Goal: Task Accomplishment & Management: Manage account settings

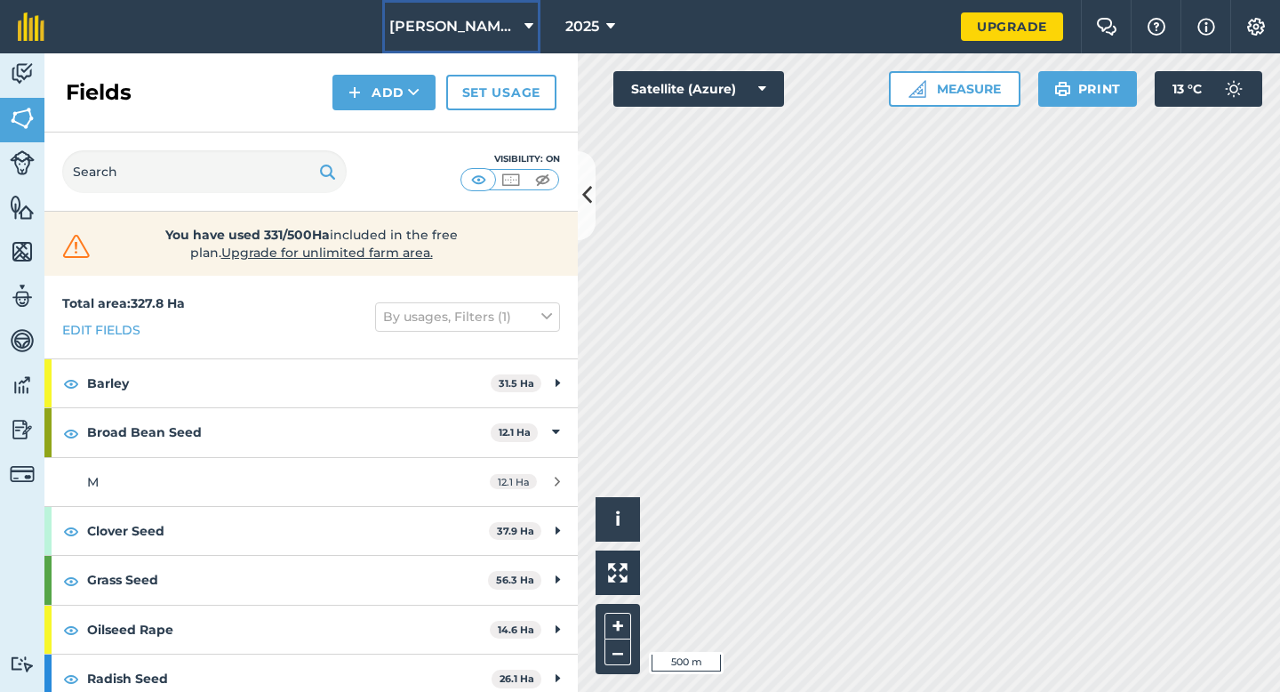
click at [498, 40] on button "[PERSON_NAME] & Sons" at bounding box center [461, 26] width 158 height 53
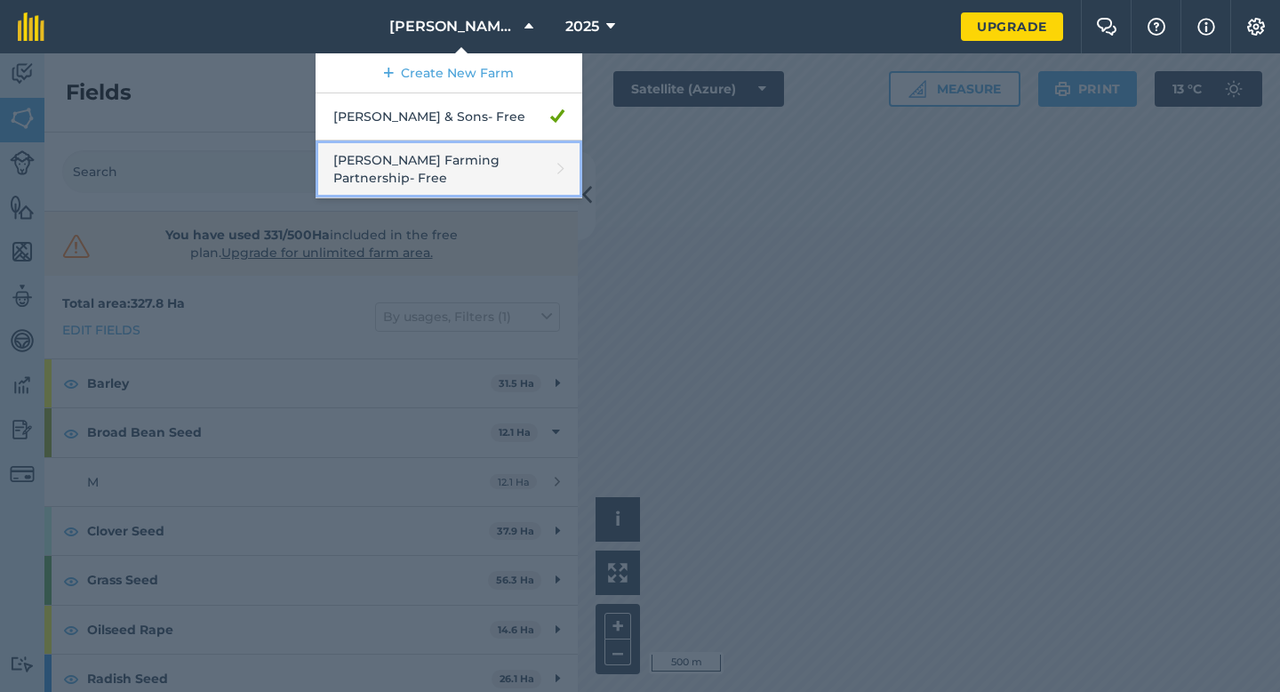
click at [490, 159] on link "[PERSON_NAME] Farming Partnership - Free" at bounding box center [449, 169] width 267 height 58
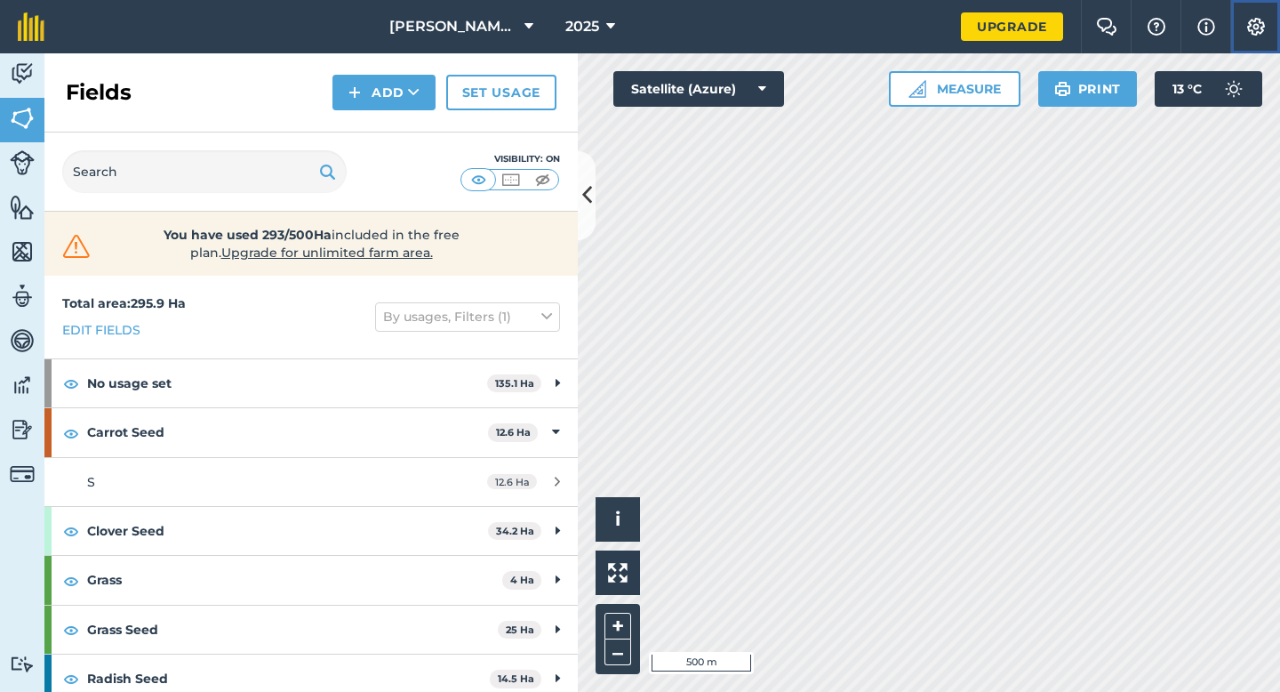
click at [1253, 28] on img at bounding box center [1256, 27] width 21 height 18
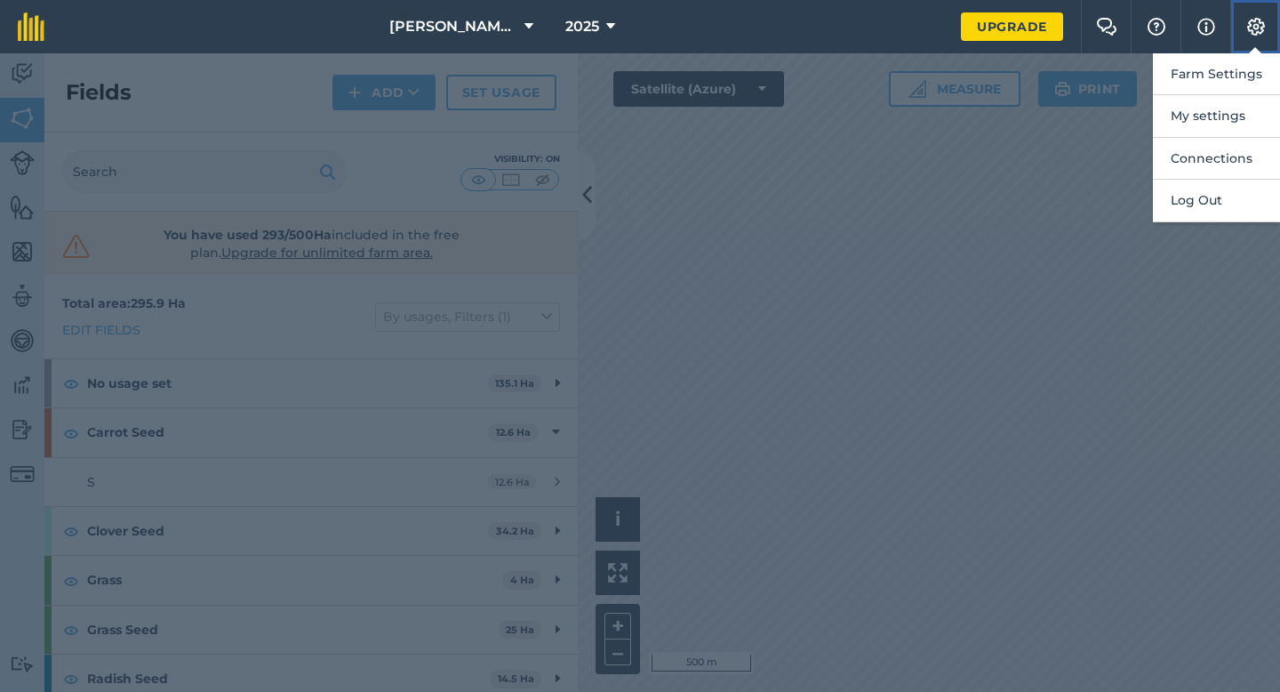
click at [1244, 49] on button "Settings" at bounding box center [1256, 26] width 50 height 53
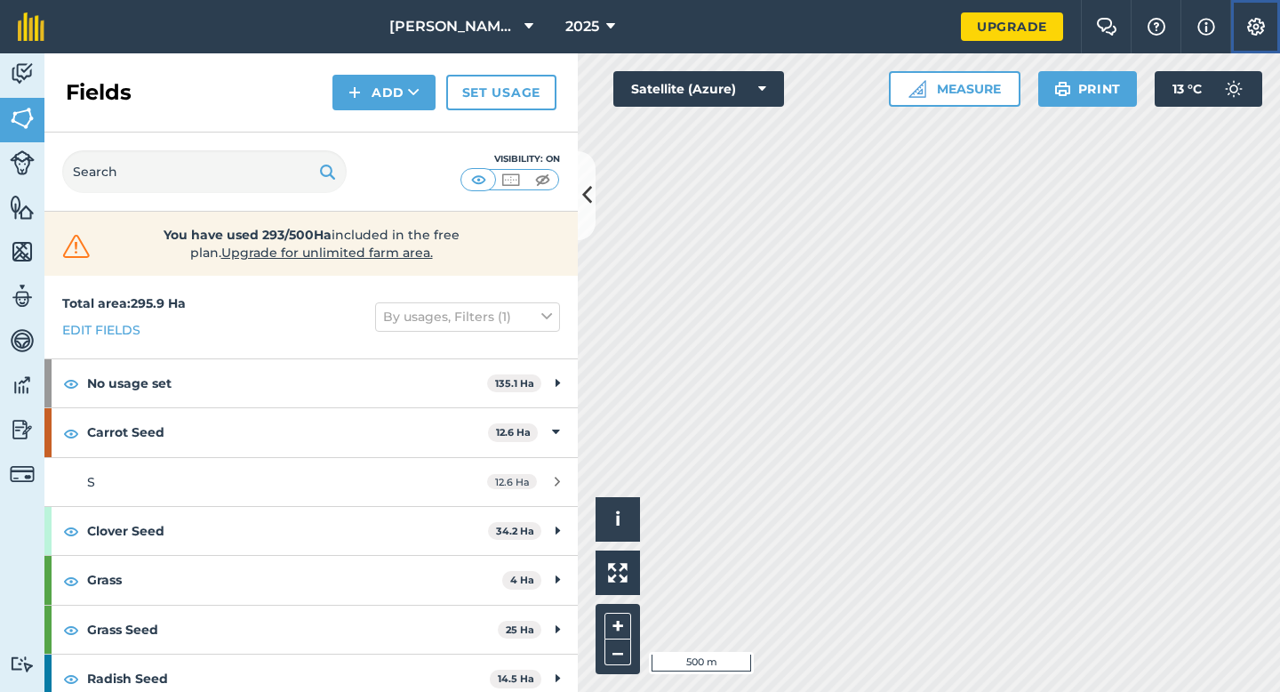
click at [1249, 31] on img at bounding box center [1256, 27] width 21 height 18
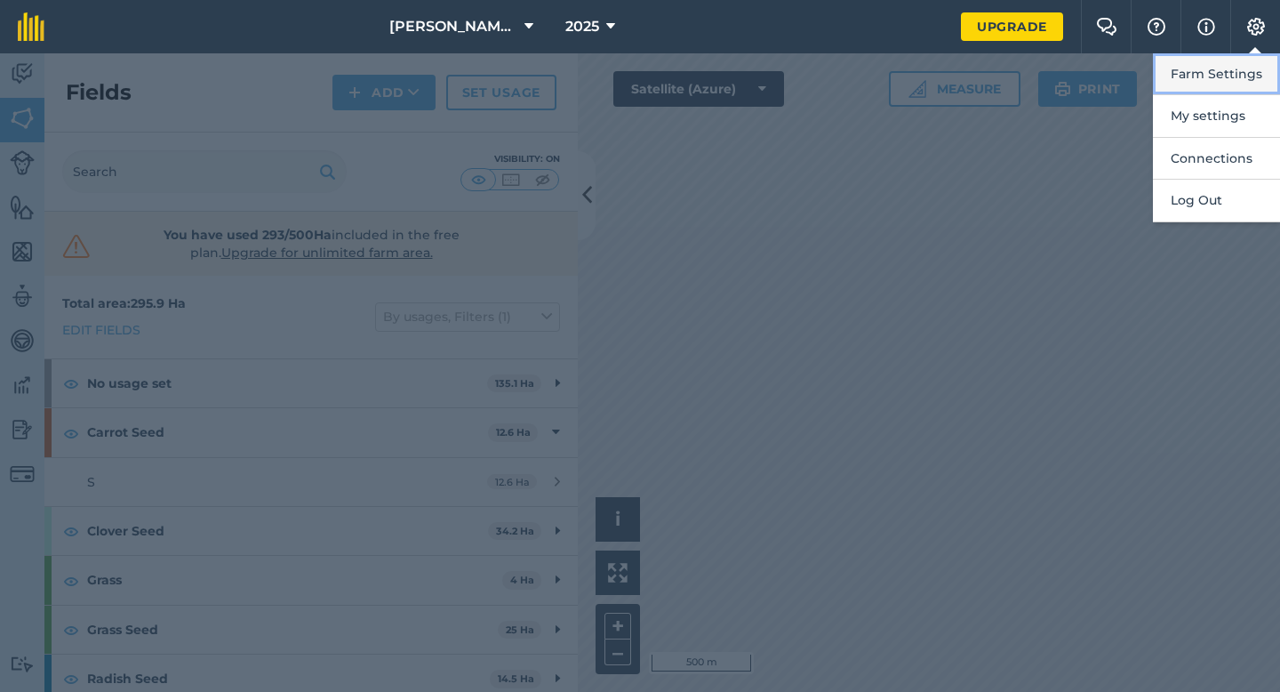
click at [1249, 70] on button "Farm Settings" at bounding box center [1216, 74] width 127 height 42
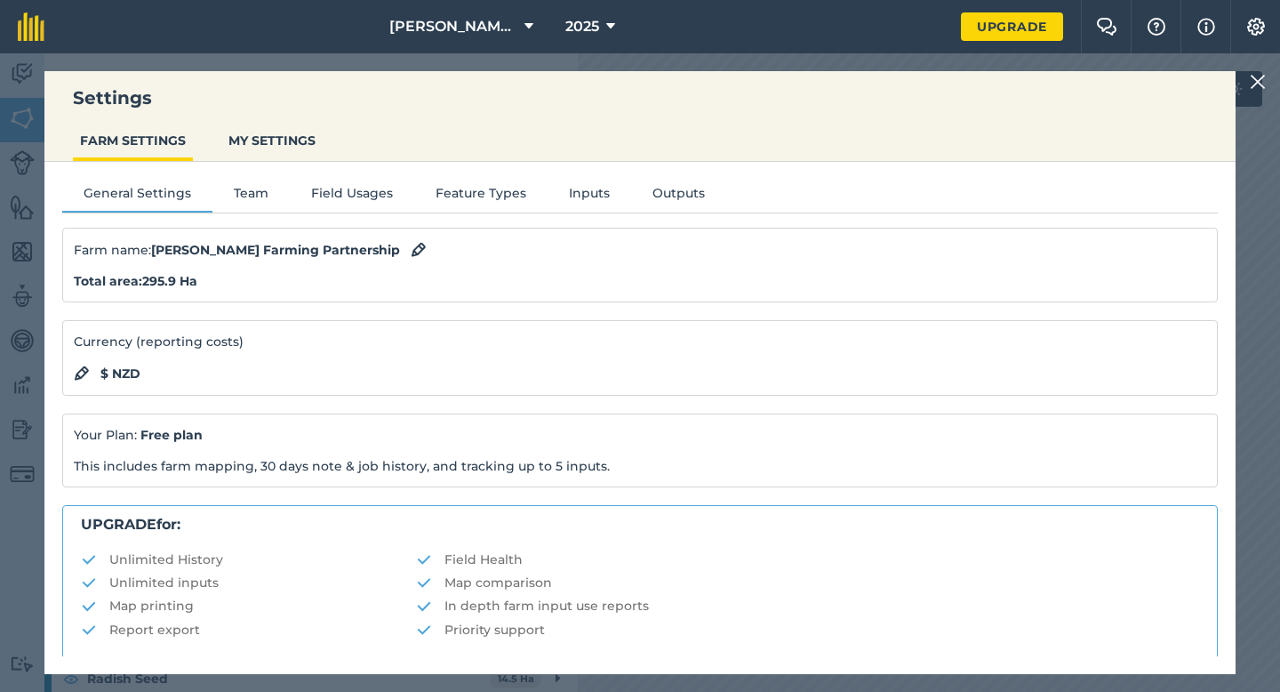
scroll to position [341, 0]
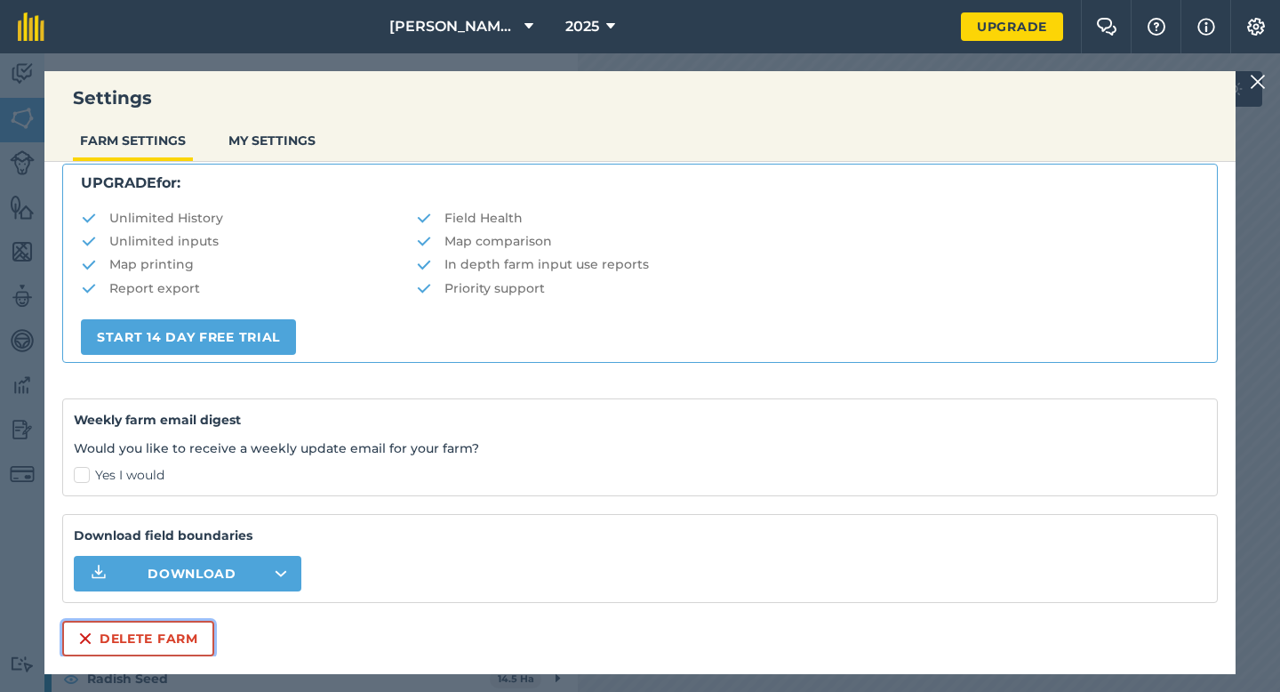
click at [139, 629] on button "Delete farm" at bounding box center [138, 639] width 152 height 36
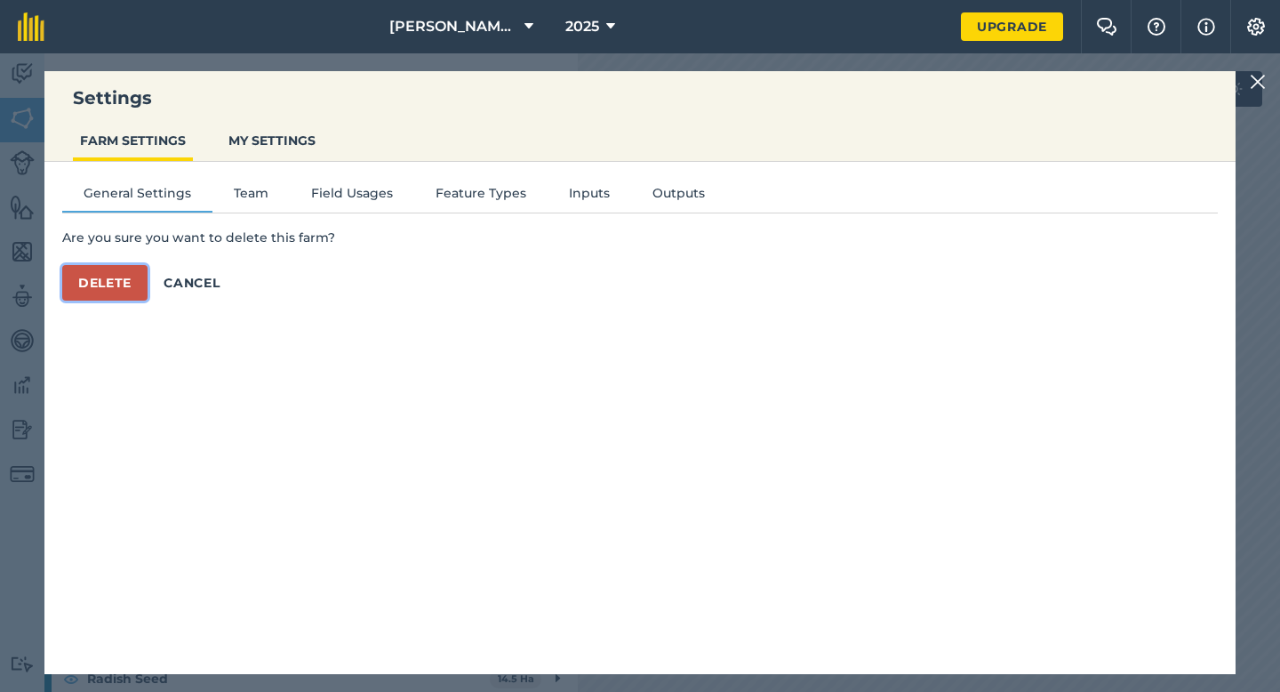
click at [119, 295] on button "Delete" at bounding box center [104, 283] width 85 height 36
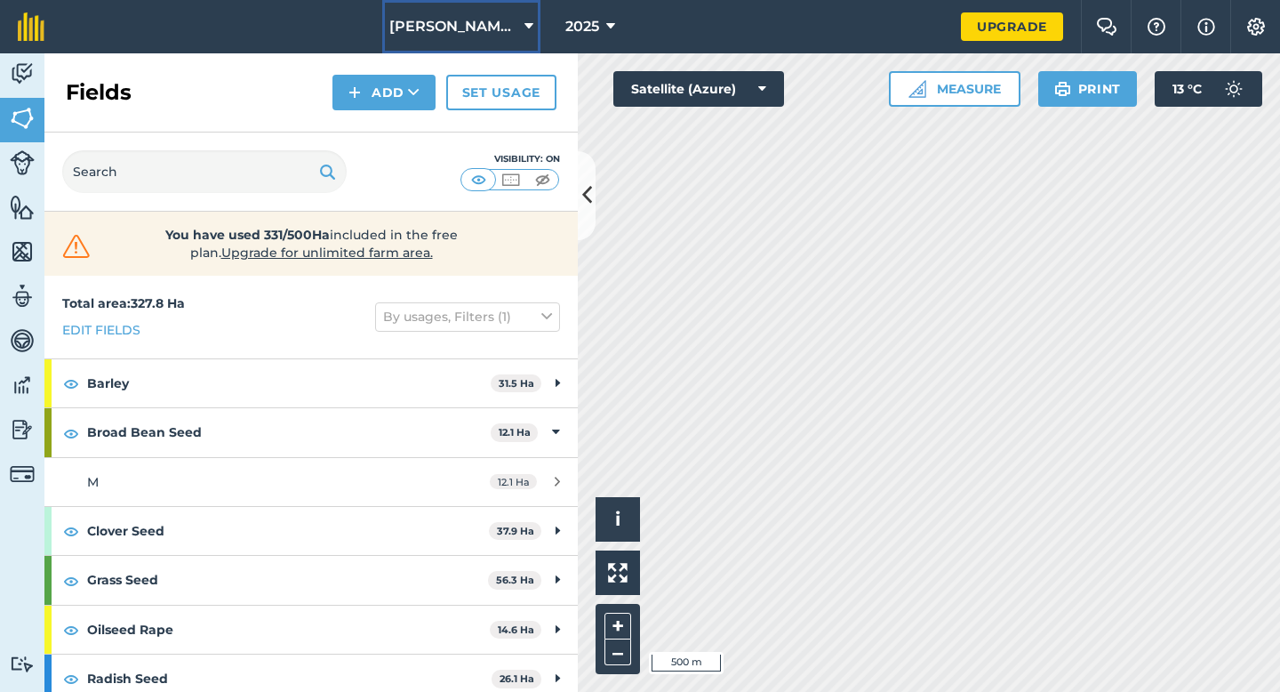
click at [484, 47] on button "[PERSON_NAME] & Sons" at bounding box center [461, 26] width 158 height 53
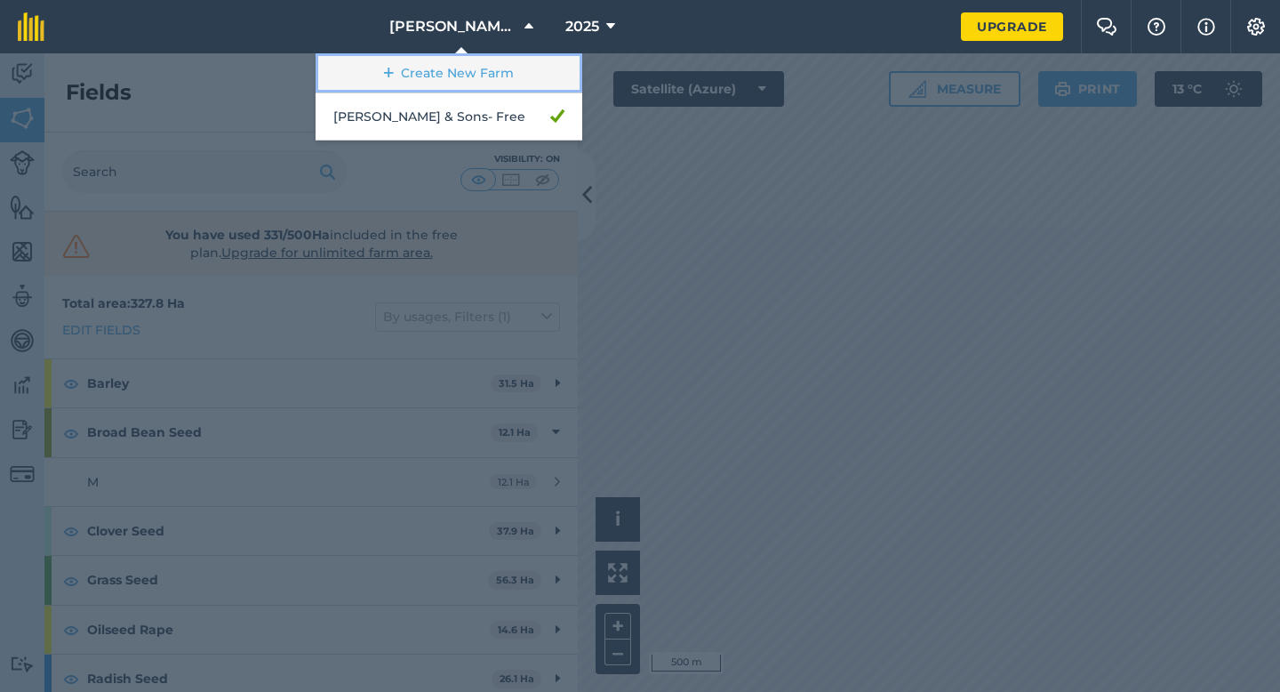
click at [484, 73] on link "Create New Farm" at bounding box center [449, 73] width 267 height 40
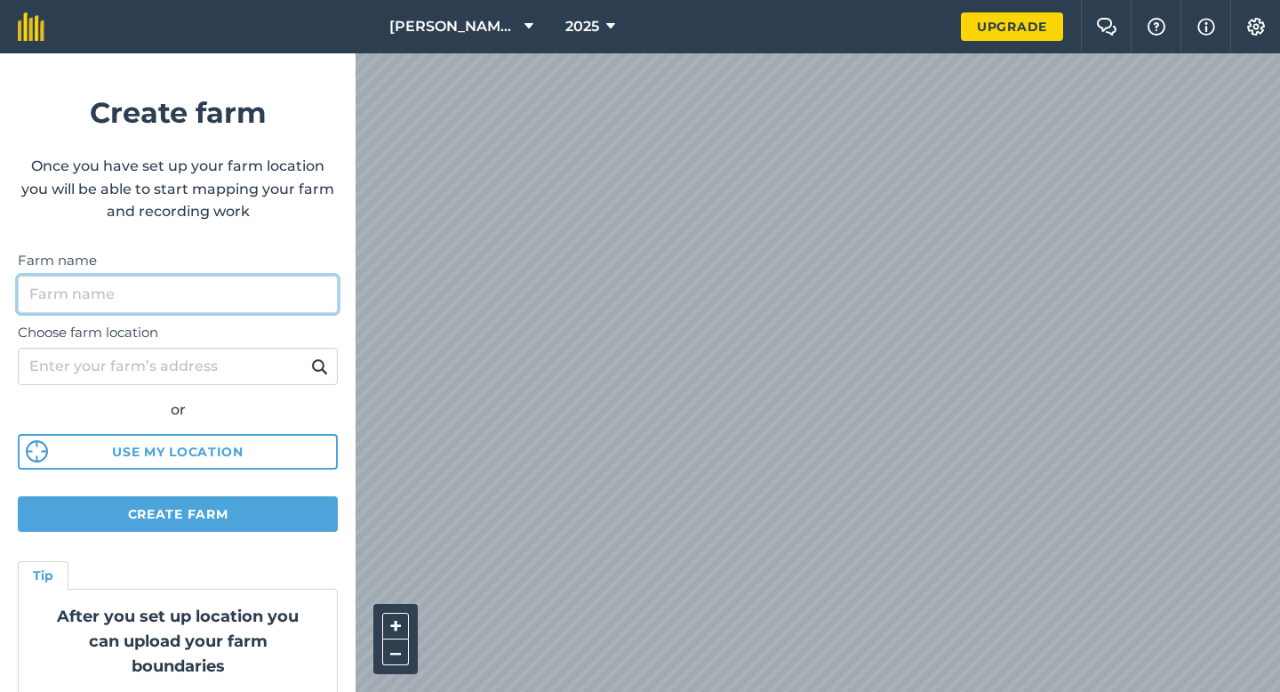
click at [238, 283] on input "Farm name" at bounding box center [178, 294] width 320 height 37
type input "[PERSON_NAME] & Sons Farming"
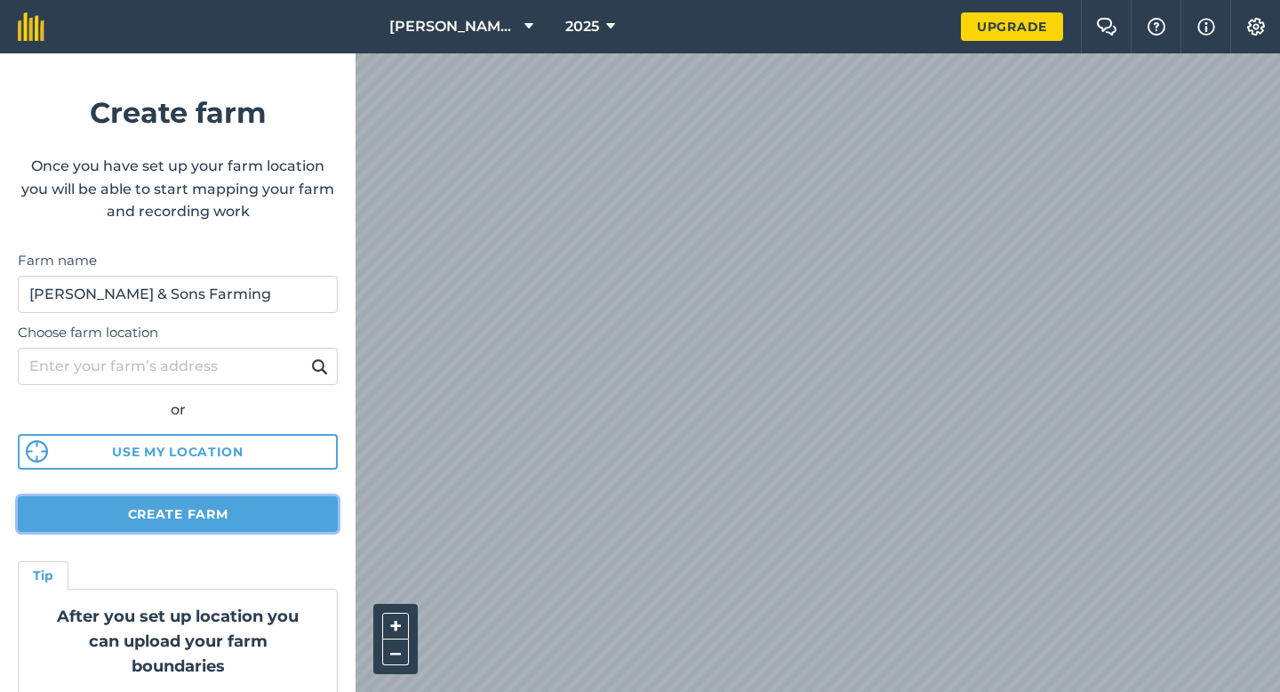
click at [250, 522] on button "Create farm" at bounding box center [178, 514] width 320 height 36
click at [245, 513] on button "Create farm" at bounding box center [178, 514] width 320 height 36
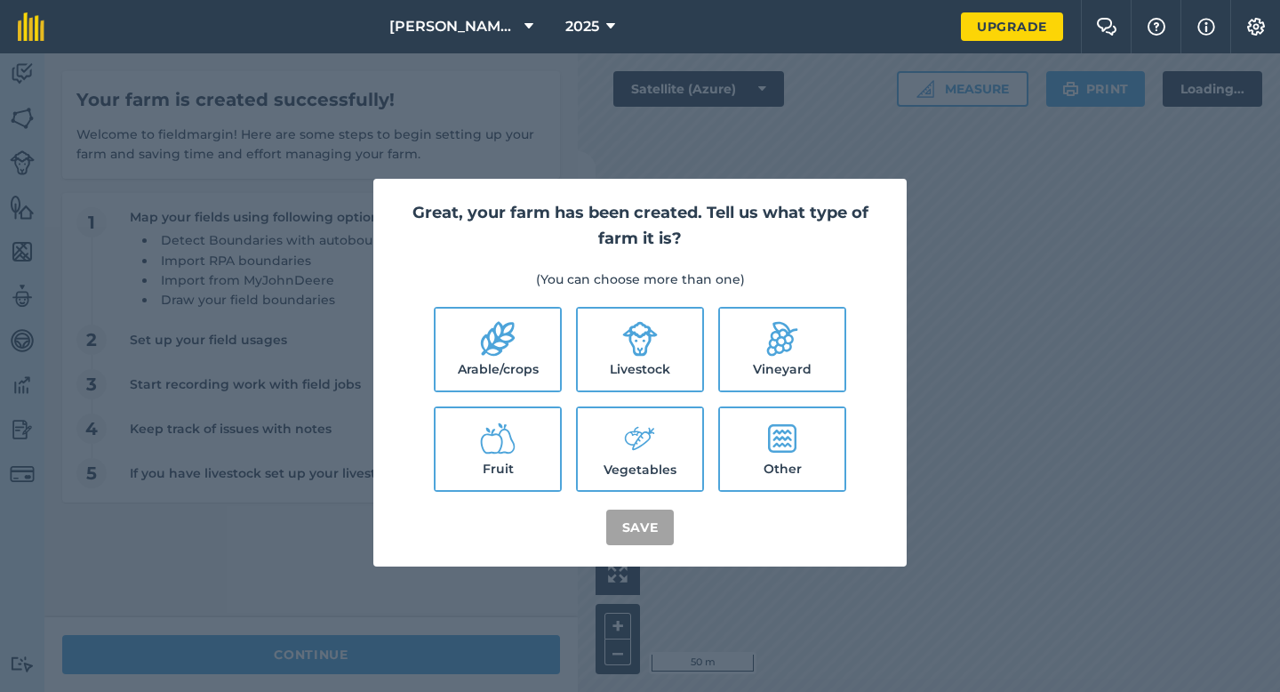
click at [529, 369] on label "Arable/crops" at bounding box center [498, 350] width 124 height 82
checkbox input "true"
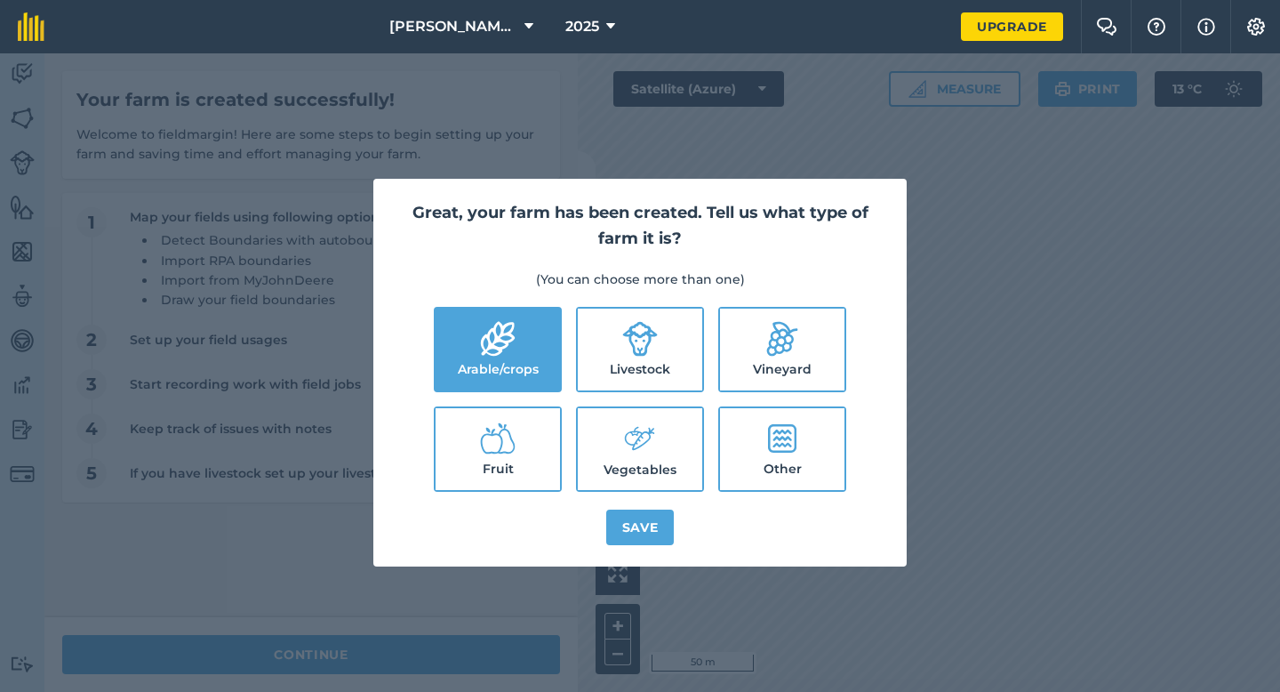
click at [661, 369] on label "Livestock" at bounding box center [640, 350] width 124 height 82
checkbox input "true"
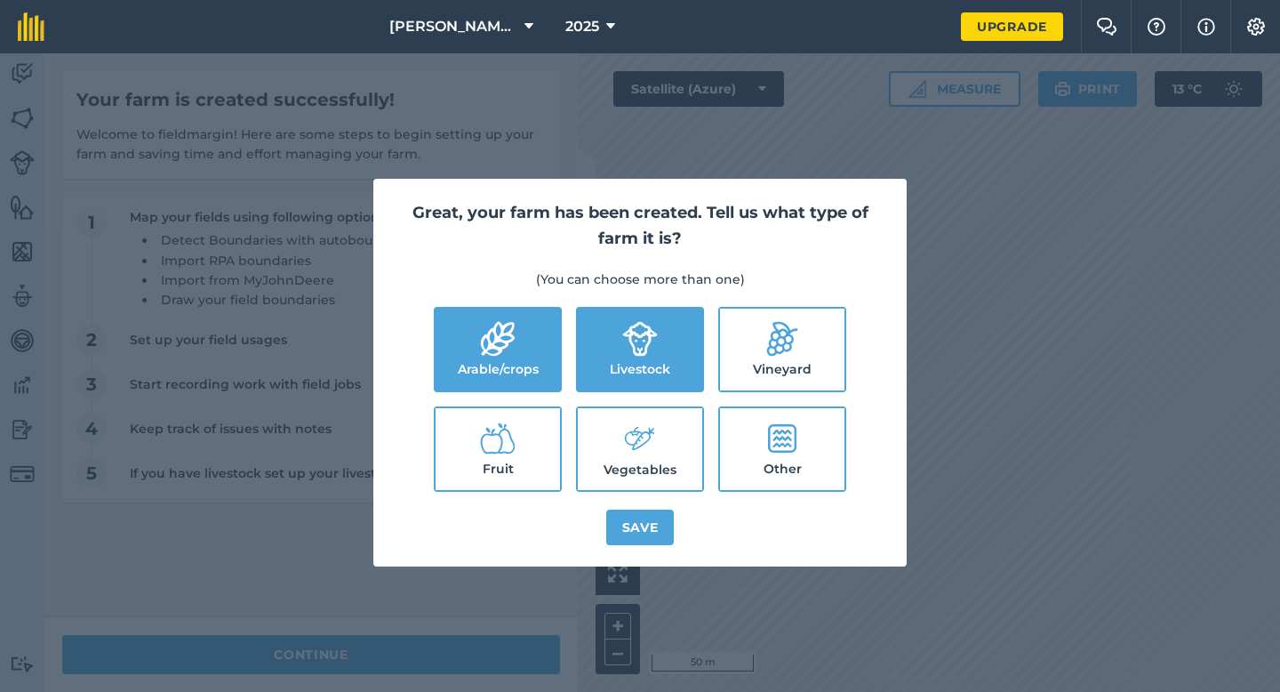
click at [665, 423] on label "Vegetables" at bounding box center [640, 449] width 124 height 82
checkbox input "true"
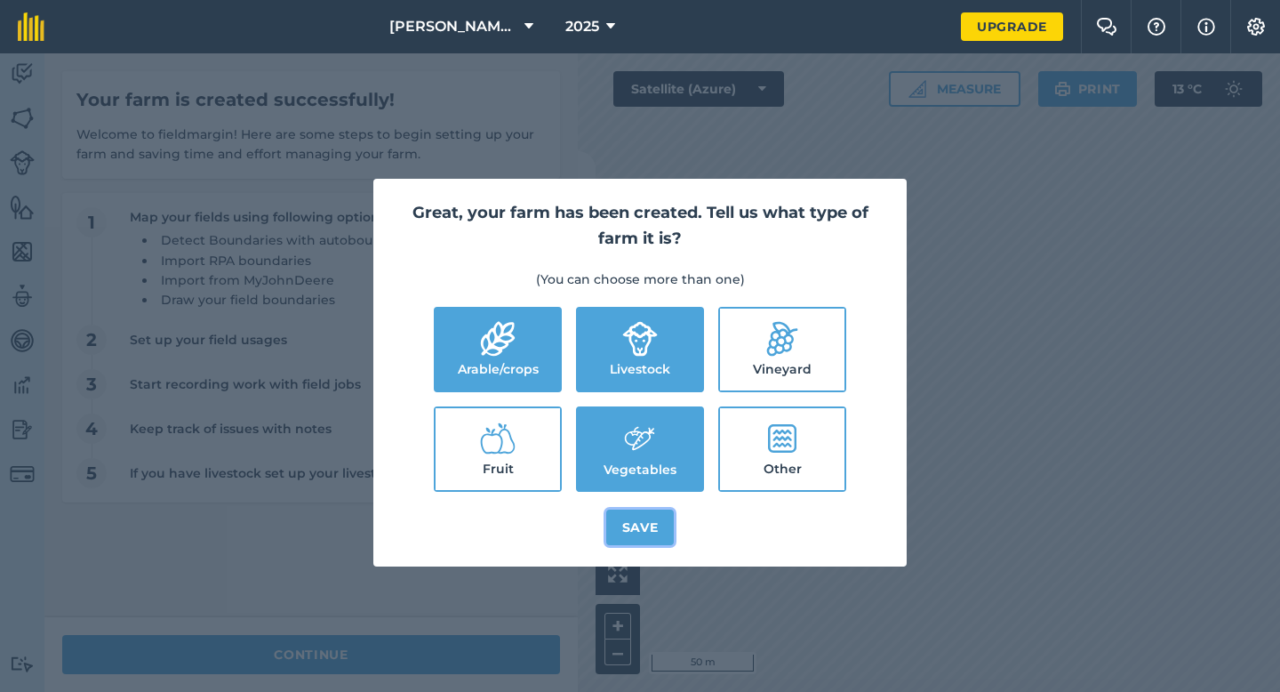
click at [638, 516] on button "Save" at bounding box center [640, 528] width 68 height 36
click at [476, 662] on div "Great, your farm has been created. Tell us what type of farm it is? (You can ch…" at bounding box center [640, 372] width 1280 height 638
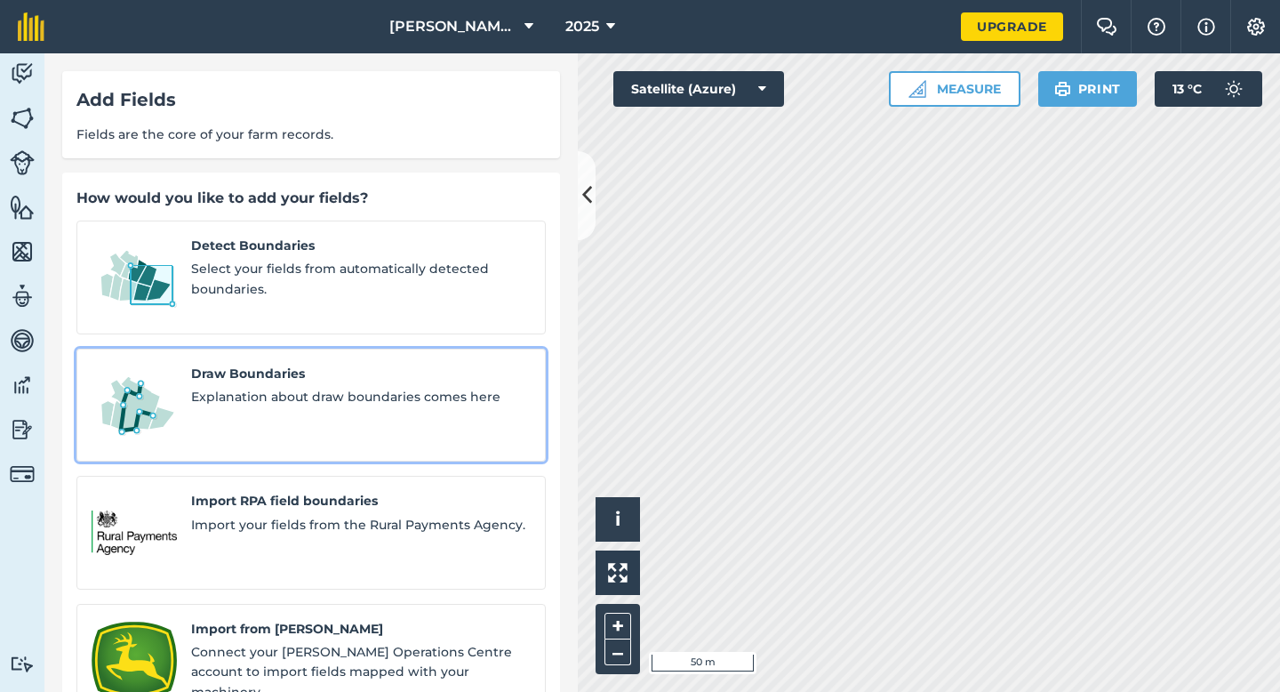
click at [263, 387] on span "Explanation about draw boundaries comes here" at bounding box center [361, 397] width 340 height 20
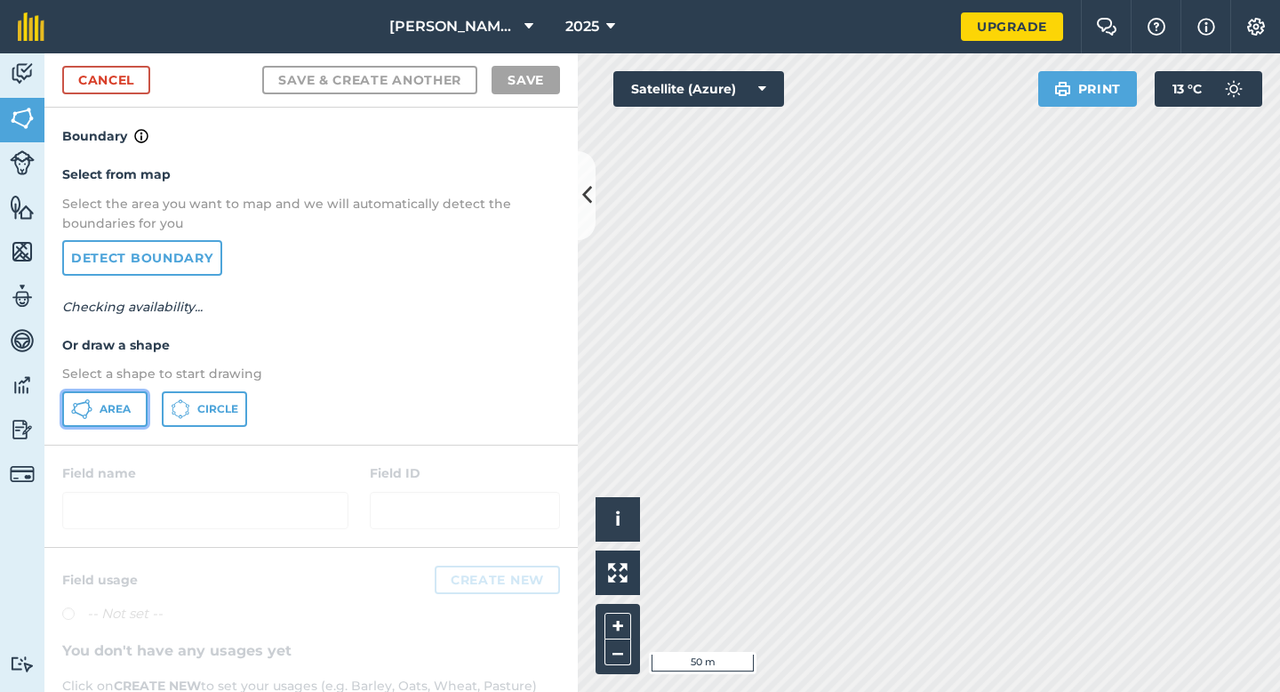
click at [129, 422] on button "Area" at bounding box center [104, 409] width 85 height 36
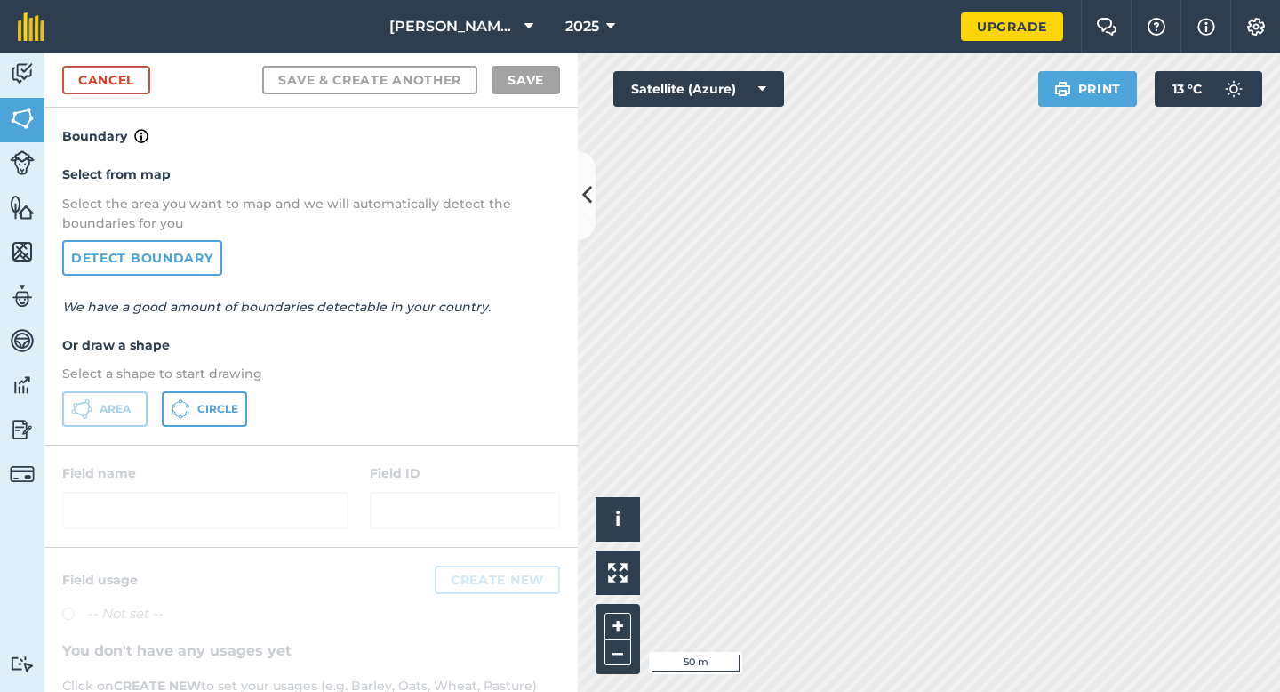
click at [783, 80] on div "Click to start drawing i © 2025 TomTom, Microsoft 50 m + – Satellite (Azure) Pr…" at bounding box center [929, 372] width 702 height 638
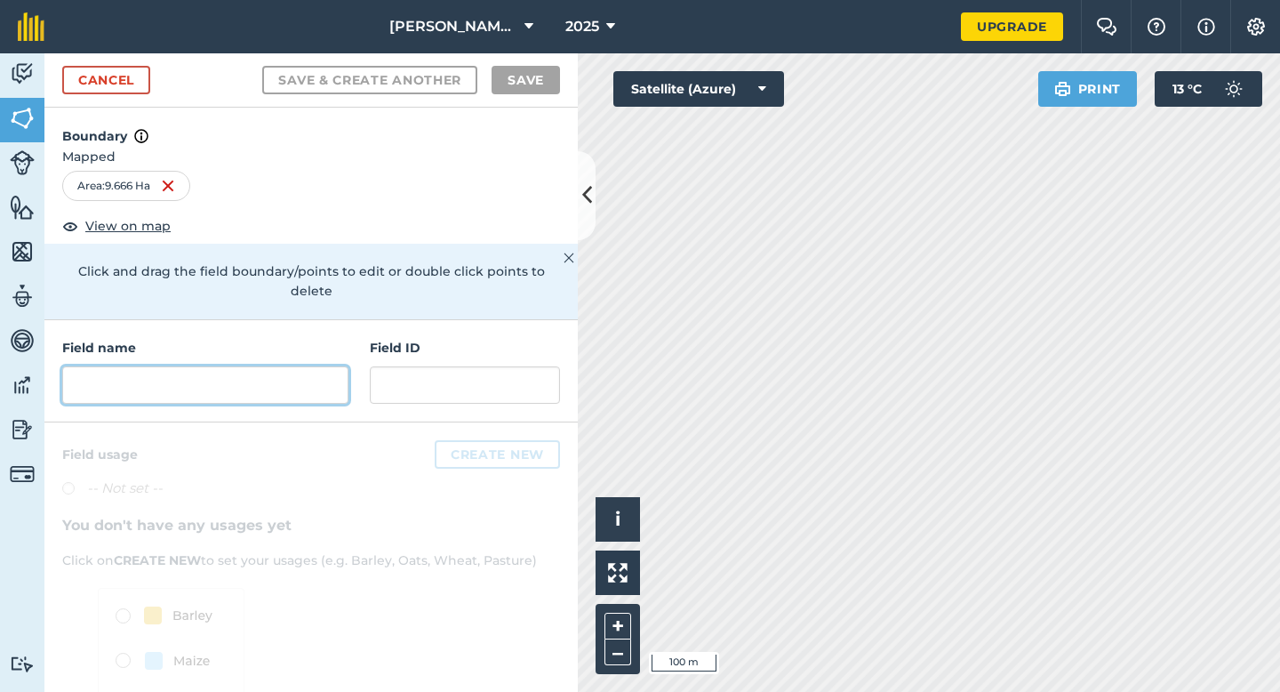
click at [314, 366] on input "text" at bounding box center [205, 384] width 286 height 37
type input "S"
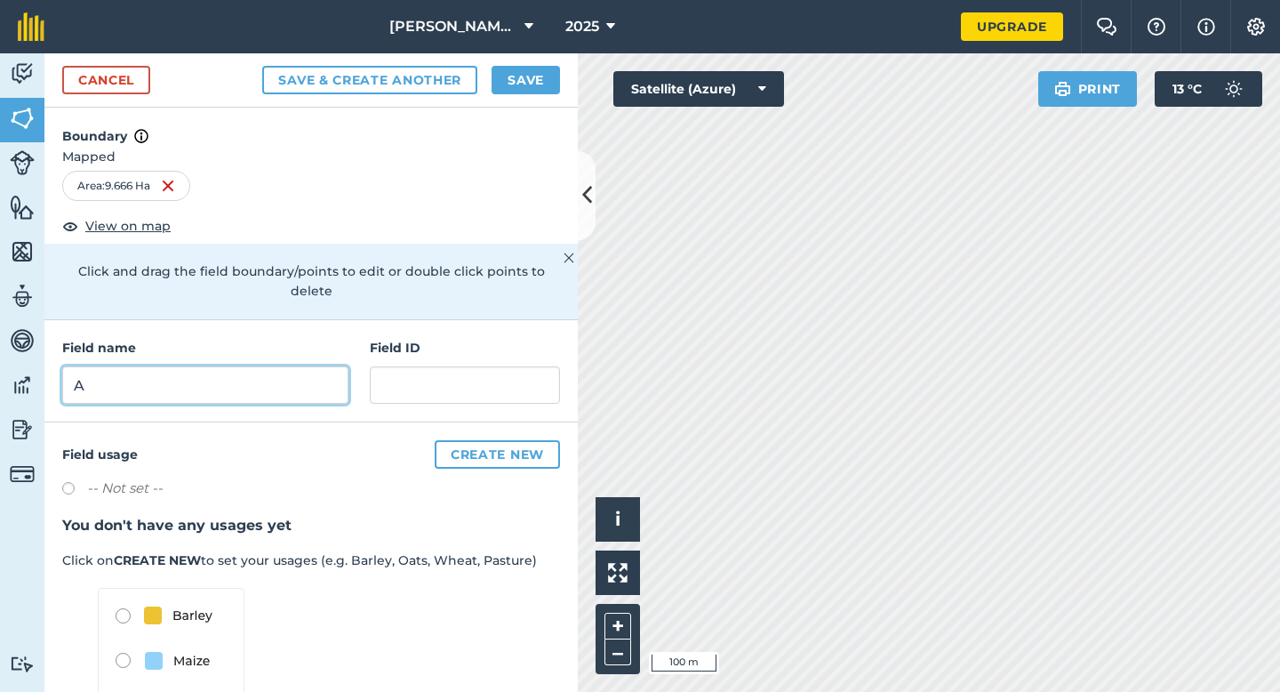
type input "A"
click at [533, 89] on button "Save" at bounding box center [526, 80] width 68 height 28
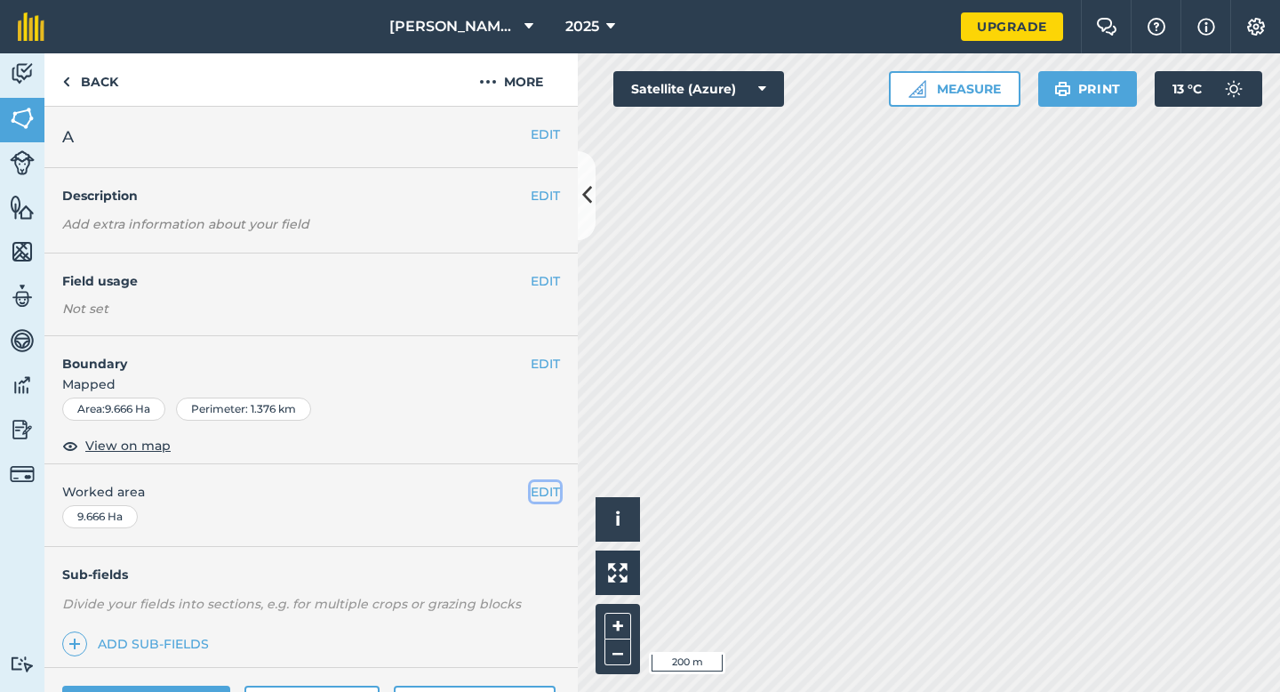
click at [542, 496] on button "EDIT" at bounding box center [545, 492] width 29 height 20
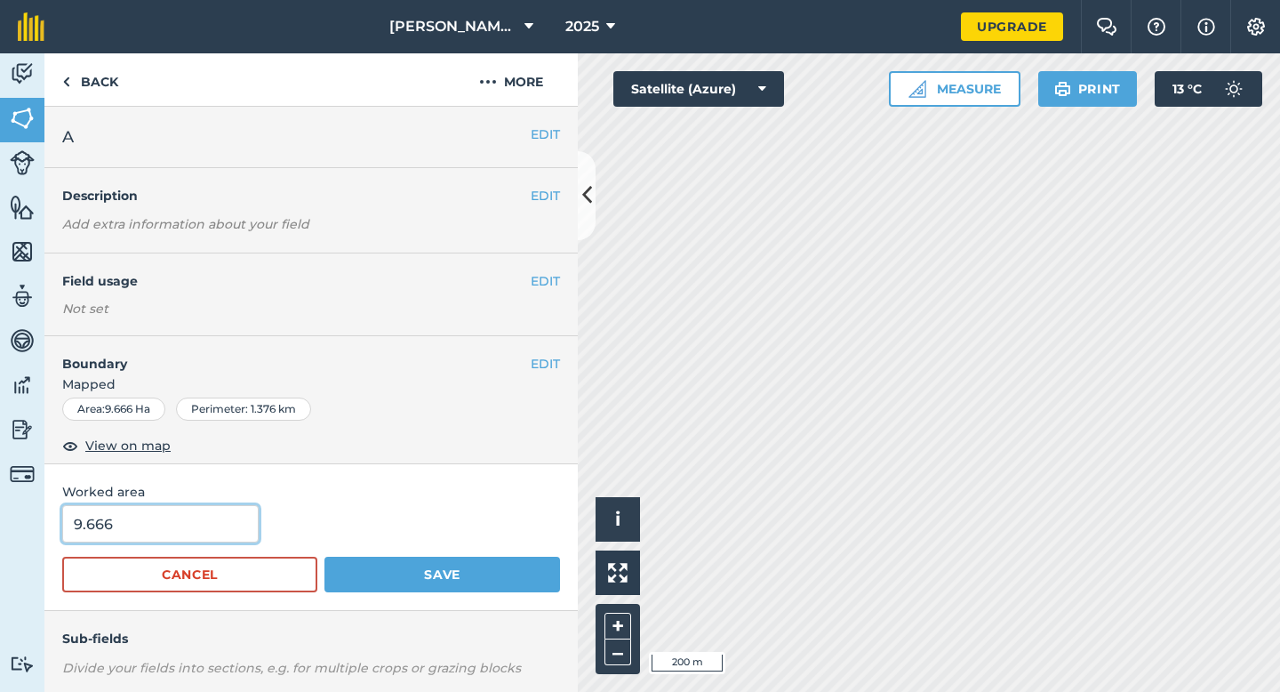
click at [166, 541] on input "9.666" at bounding box center [160, 523] width 197 height 37
type input "10"
click at [325, 557] on button "Save" at bounding box center [443, 575] width 236 height 36
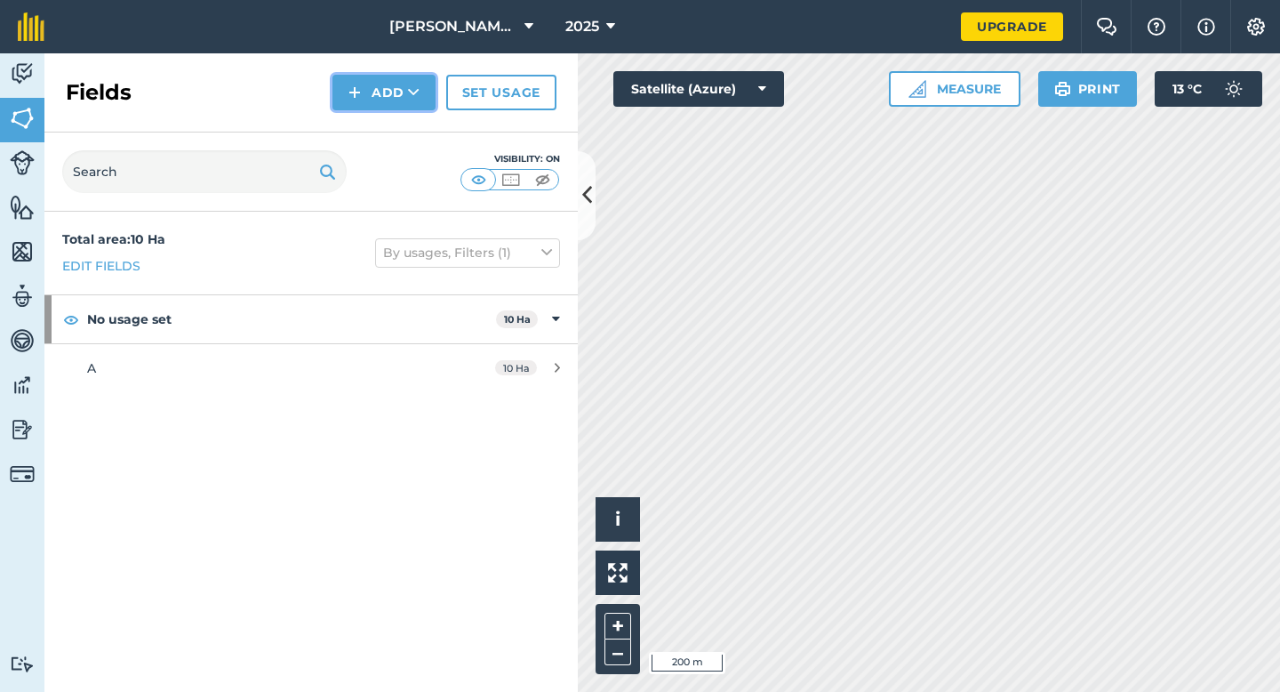
click at [378, 100] on button "Add" at bounding box center [384, 93] width 103 height 36
click at [1240, 25] on button "Settings" at bounding box center [1256, 26] width 50 height 53
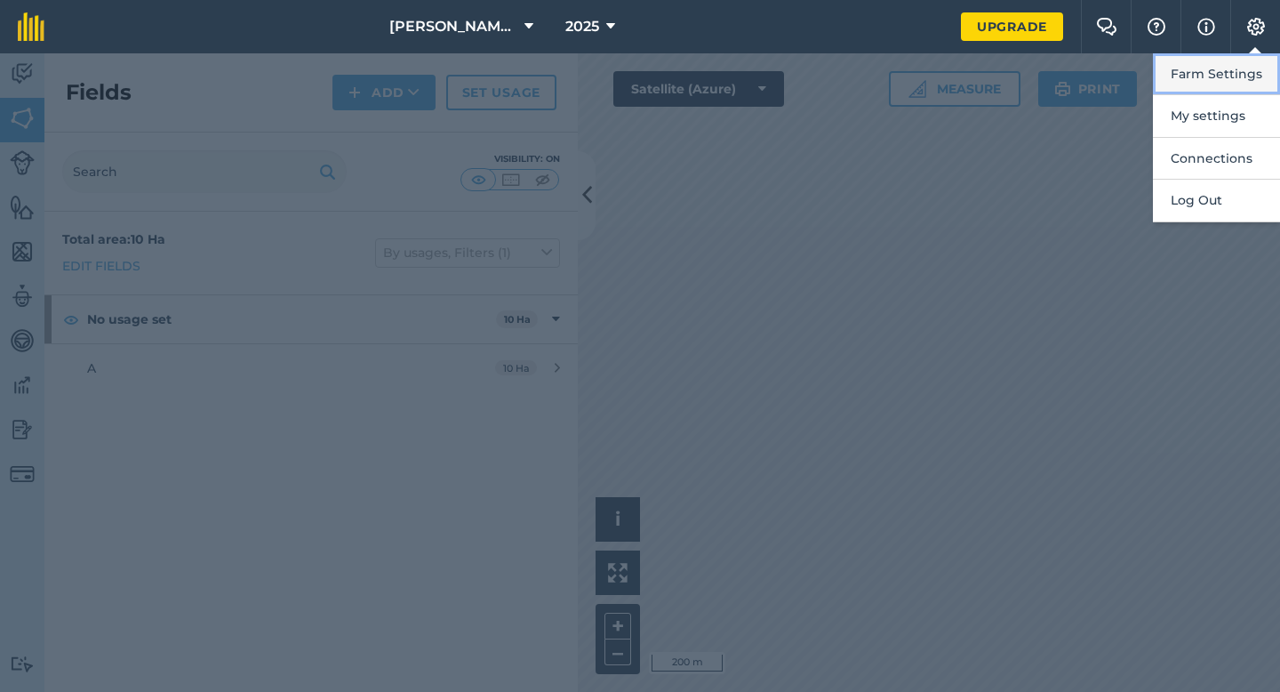
click at [1240, 60] on button "Farm Settings" at bounding box center [1216, 74] width 127 height 42
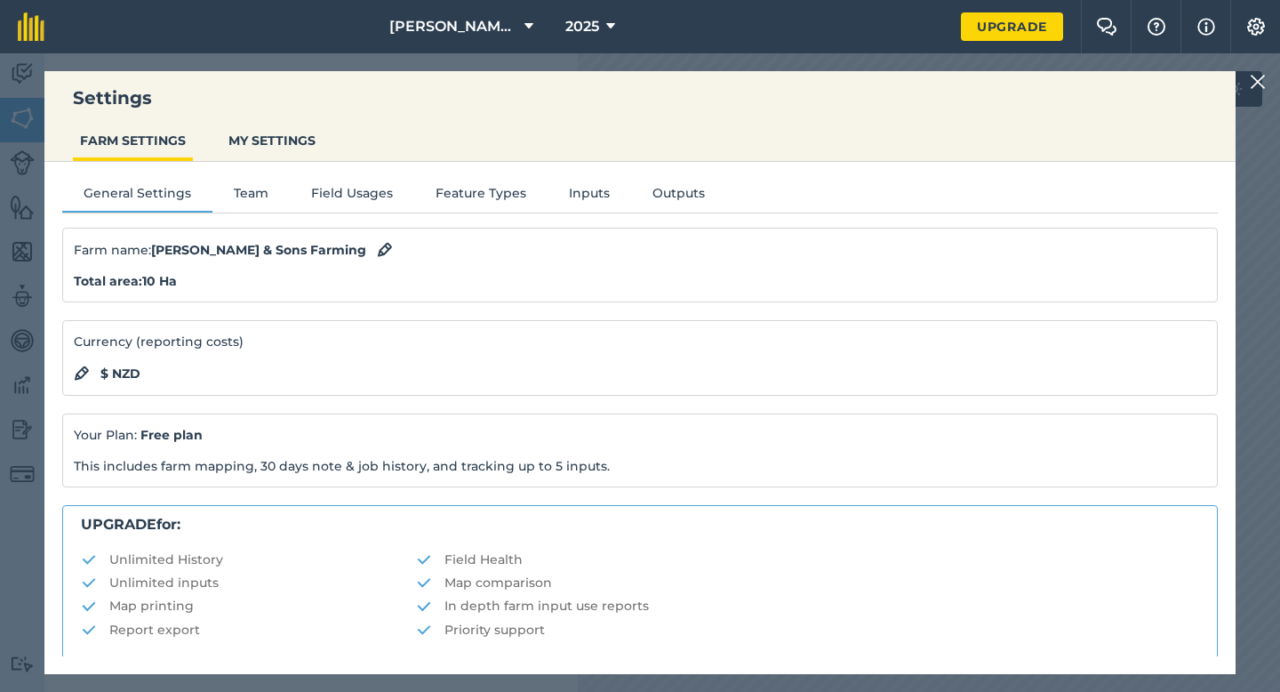
scroll to position [341, 0]
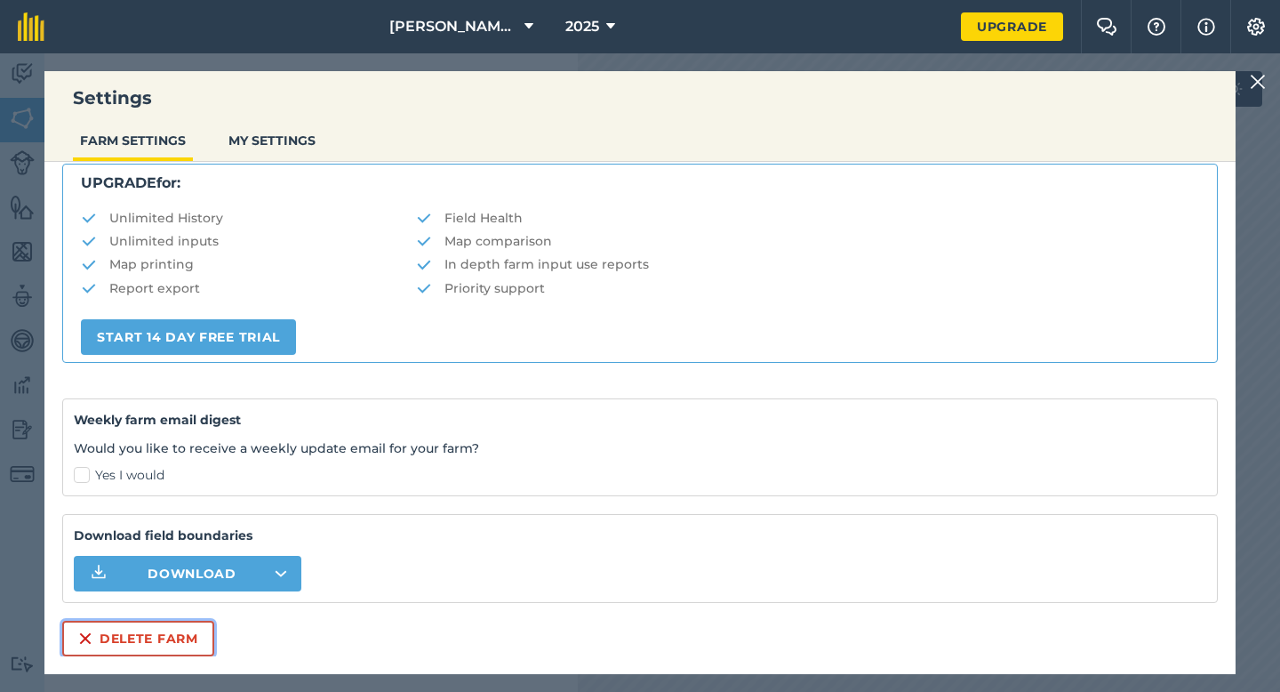
click at [108, 630] on button "Delete farm" at bounding box center [138, 639] width 152 height 36
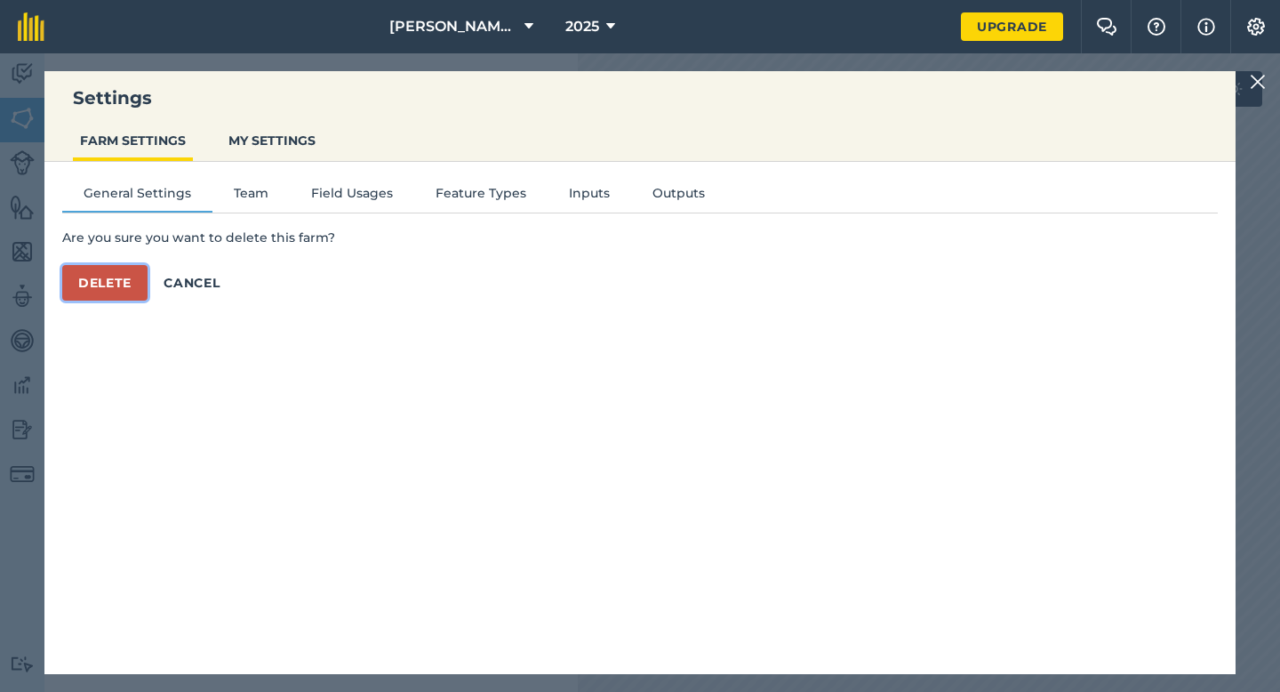
click at [130, 280] on button "Delete" at bounding box center [104, 283] width 85 height 36
click at [833, 543] on div "General Settings Team Field Usages Feature Types Inputs Outputs Are you sure yo…" at bounding box center [640, 409] width 1192 height 494
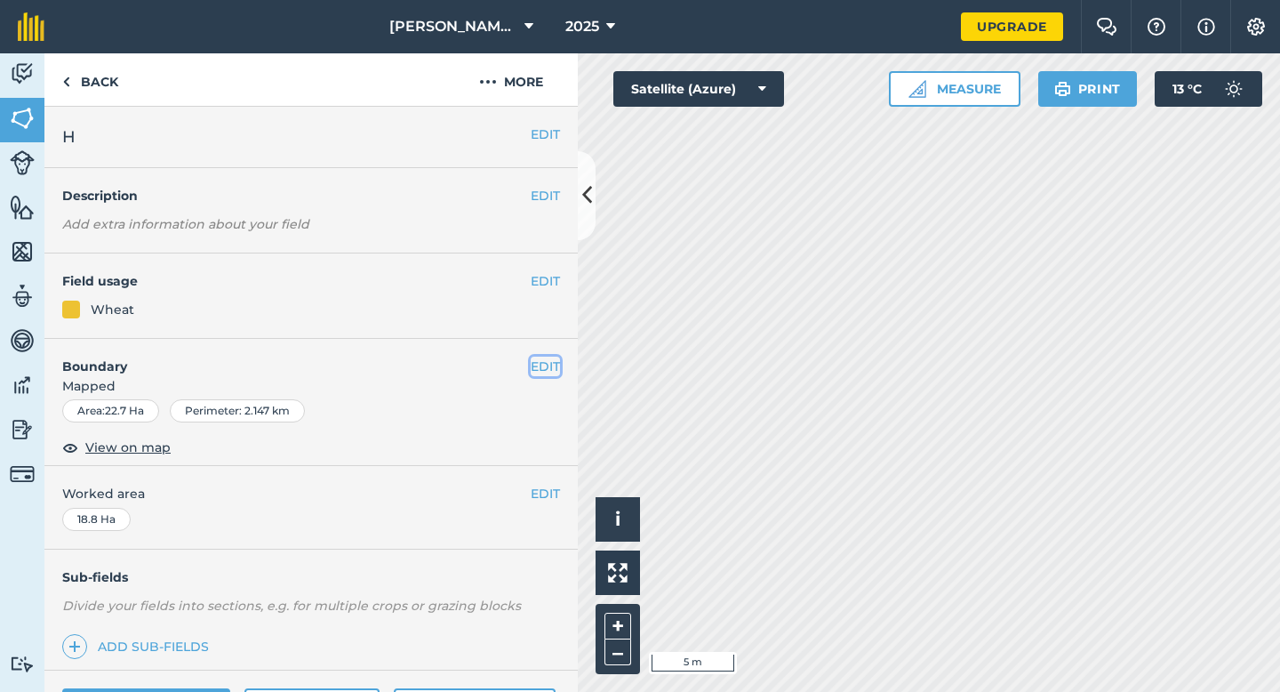
click at [539, 357] on button "EDIT" at bounding box center [545, 367] width 29 height 20
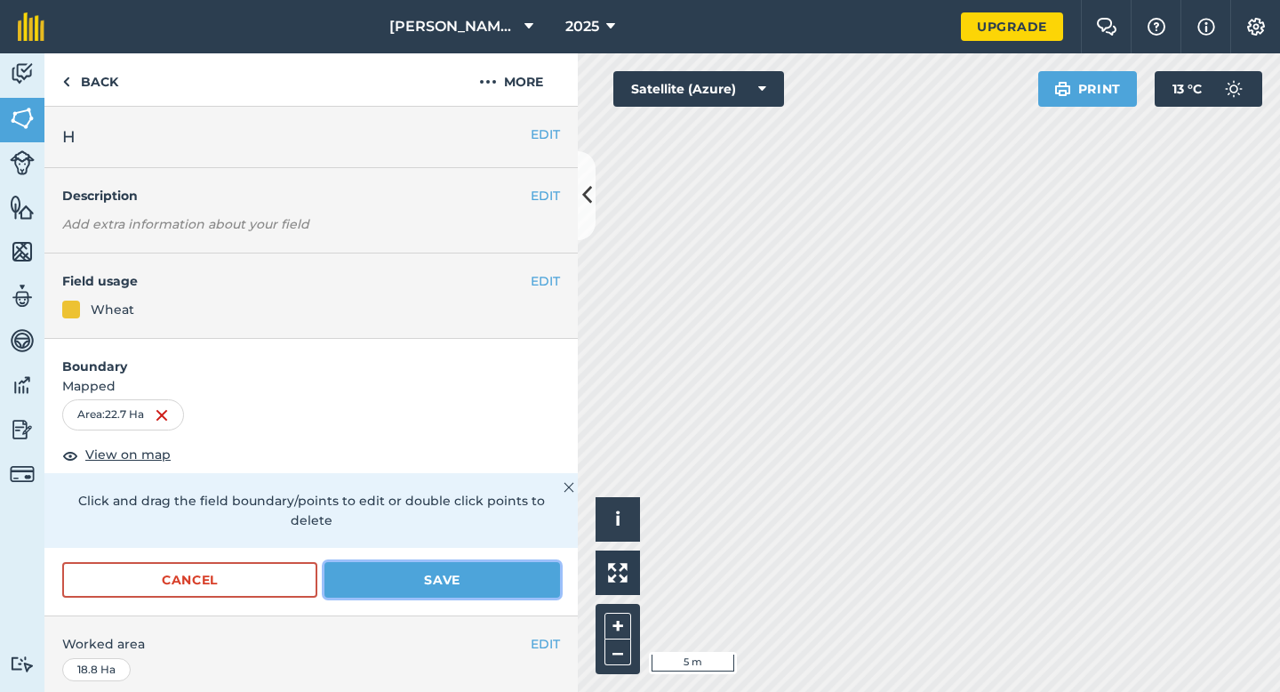
click at [520, 562] on button "Save" at bounding box center [443, 580] width 236 height 36
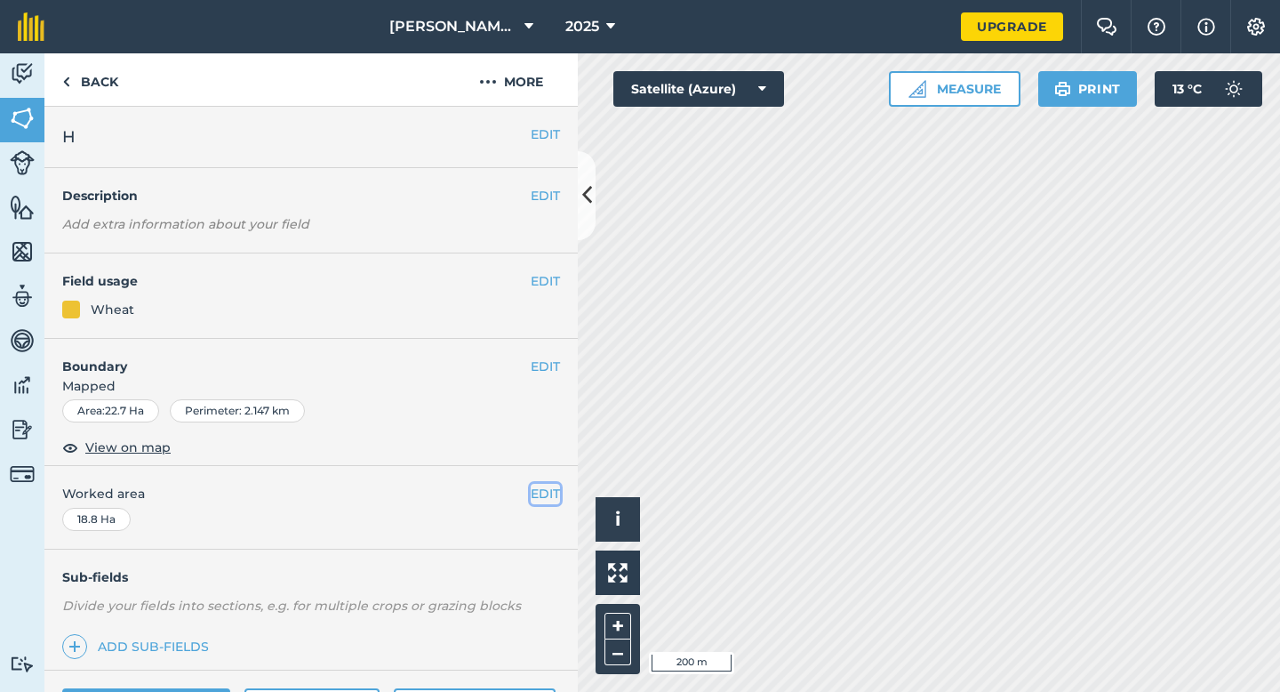
click at [551, 494] on button "EDIT" at bounding box center [545, 494] width 29 height 20
